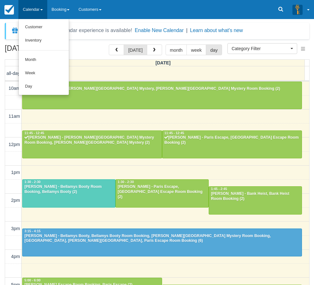
select select
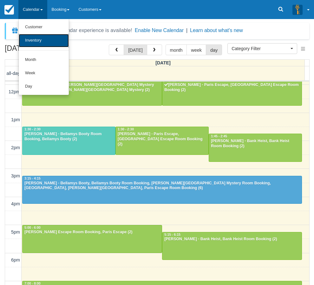
click at [40, 40] on link "Inventory" at bounding box center [44, 40] width 50 height 13
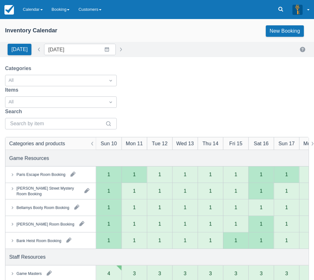
scroll to position [95, 0]
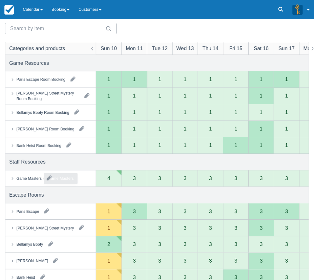
click at [31, 178] on div "Game Masters" at bounding box center [29, 179] width 25 height 6
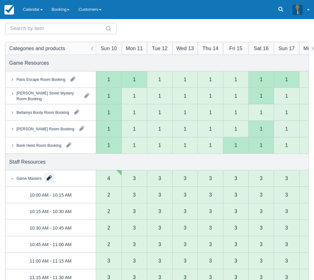
click at [49, 178] on button "button" at bounding box center [49, 178] width 10 height 10
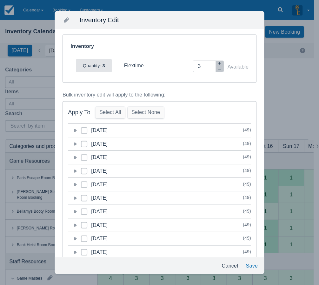
scroll to position [0, 0]
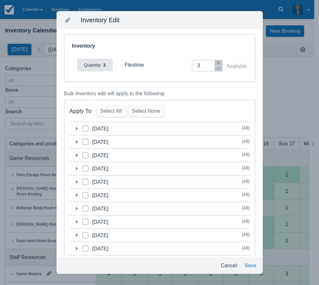
click at [75, 130] on icon at bounding box center [76, 128] width 6 height 6
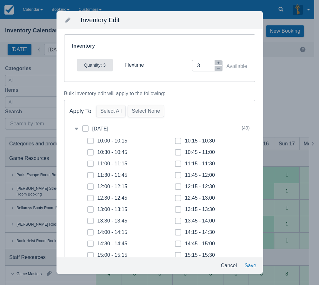
scroll to position [191, 0]
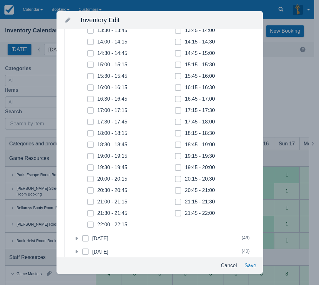
click at [91, 111] on icon at bounding box center [91, 110] width 2 height 1
click at [88, 109] on input "17:00 - 17:15" at bounding box center [87, 109] width 0 height 0
checkbox input "true"
click at [91, 121] on icon at bounding box center [90, 122] width 3 height 3
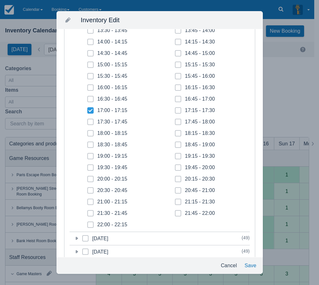
click at [88, 120] on input "17:30 - 17:45" at bounding box center [87, 120] width 0 height 0
checkbox input "true"
click at [90, 133] on icon at bounding box center [90, 133] width 3 height 3
click at [88, 132] on input "18:00 - 18:15" at bounding box center [87, 131] width 0 height 0
checkbox input "true"
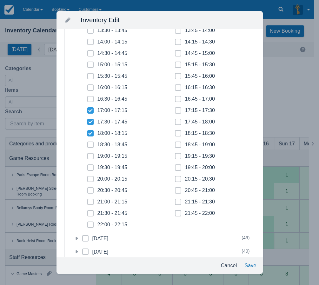
click at [91, 142] on span at bounding box center [90, 147] width 6 height 11
click at [88, 143] on input "18:30 - 18:45" at bounding box center [87, 143] width 0 height 0
checkbox input "true"
click at [177, 111] on icon at bounding box center [178, 110] width 3 height 3
click at [175, 109] on input "17:15 - 17:30" at bounding box center [175, 109] width 0 height 0
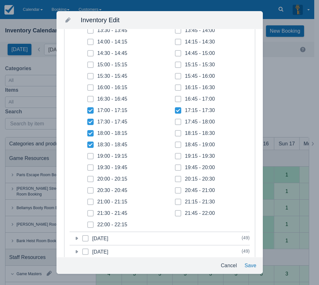
checkbox input "true"
click at [177, 121] on icon at bounding box center [178, 122] width 3 height 3
click at [175, 120] on input "17:45 - 18:00" at bounding box center [175, 120] width 0 height 0
checkbox input "true"
click at [177, 134] on icon at bounding box center [178, 133] width 3 height 3
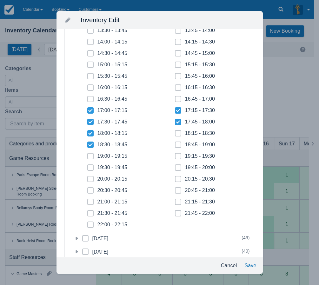
click at [175, 132] on input "18:15 - 18:30" at bounding box center [175, 131] width 0 height 0
checkbox input "true"
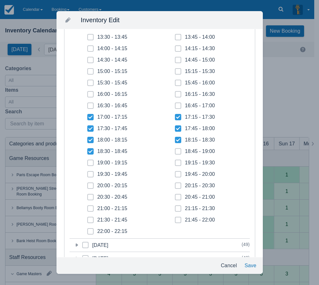
scroll to position [222, 0]
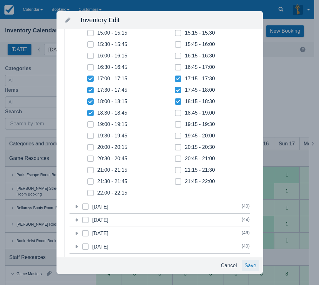
click at [251, 268] on button "Save" at bounding box center [250, 265] width 17 height 11
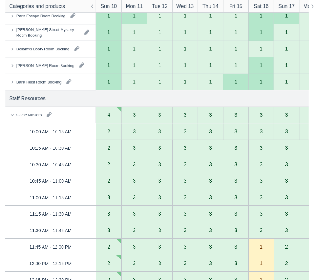
scroll to position [0, 0]
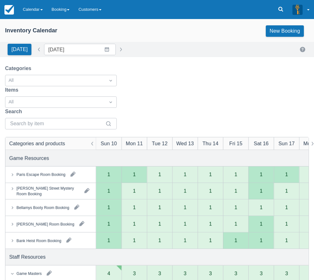
click at [33, 8] on link "Calendar" at bounding box center [32, 9] width 29 height 19
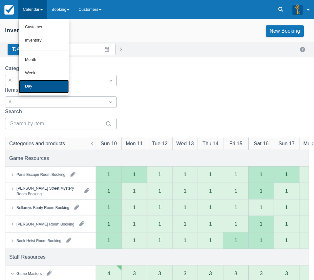
click at [35, 83] on link "Day" at bounding box center [44, 86] width 50 height 13
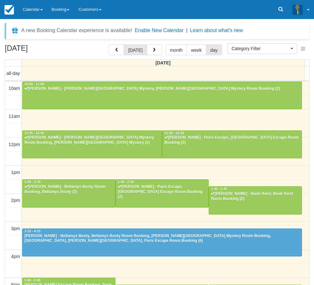
select select
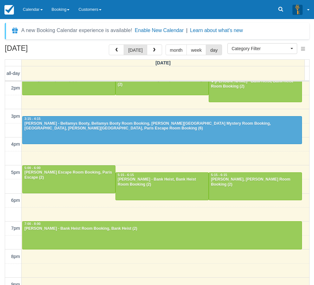
click at [259, 21] on div "A new Booking Calendar experience is available! Enable New Calendar | Learn abo…" at bounding box center [157, 152] width 314 height 266
click at [280, 10] on icon at bounding box center [281, 9] width 6 height 6
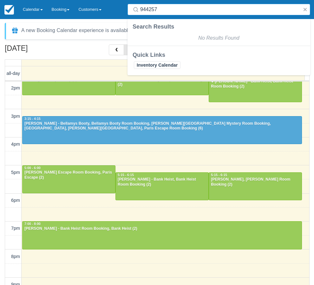
click at [152, 9] on input "944257" at bounding box center [220, 9] width 160 height 11
type input "422639"
